Goal: Transaction & Acquisition: Purchase product/service

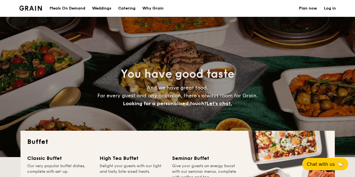
select select
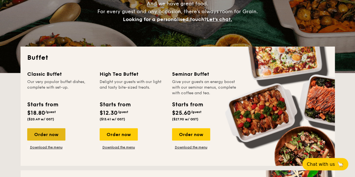
click at [53, 134] on div "Order now" at bounding box center [46, 134] width 38 height 12
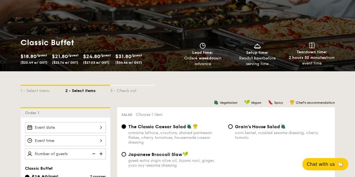
scroll to position [56, 0]
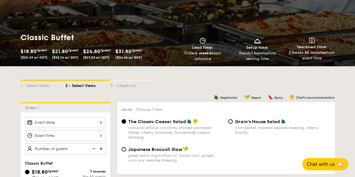
select select
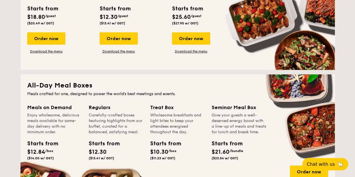
scroll to position [196, 0]
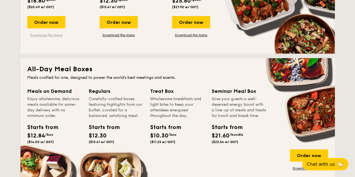
click at [47, 34] on link "Download the menu" at bounding box center [46, 35] width 38 height 4
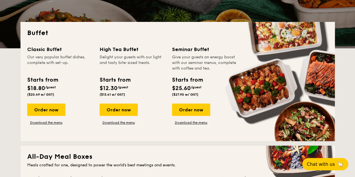
scroll to position [140, 0]
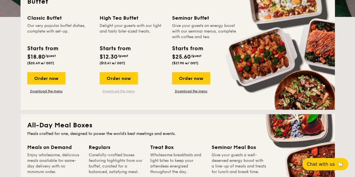
click at [120, 91] on link "Download the menu" at bounding box center [119, 91] width 38 height 4
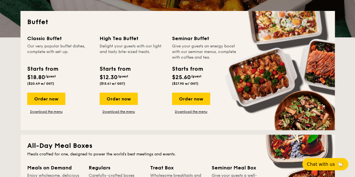
scroll to position [112, 0]
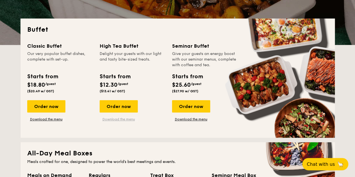
click at [123, 117] on link "Download the menu" at bounding box center [119, 119] width 38 height 4
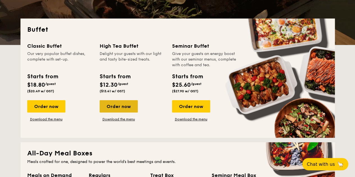
click at [123, 106] on div "Order now" at bounding box center [119, 106] width 38 height 12
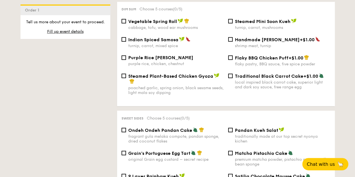
scroll to position [533, 0]
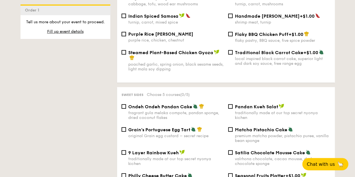
scroll to position [112, 0]
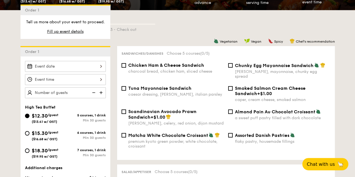
select select
